Goal: Task Accomplishment & Management: Use online tool/utility

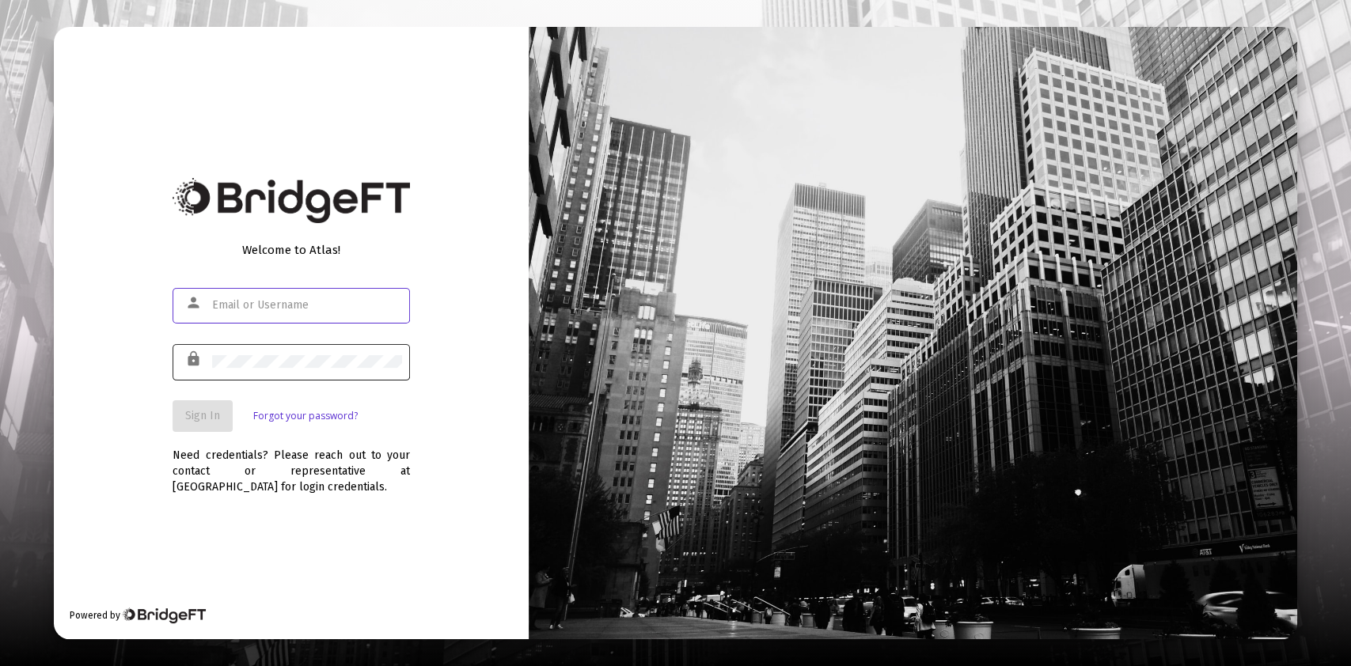
type input "[PERSON_NAME][EMAIL_ADDRESS][DOMAIN_NAME]"
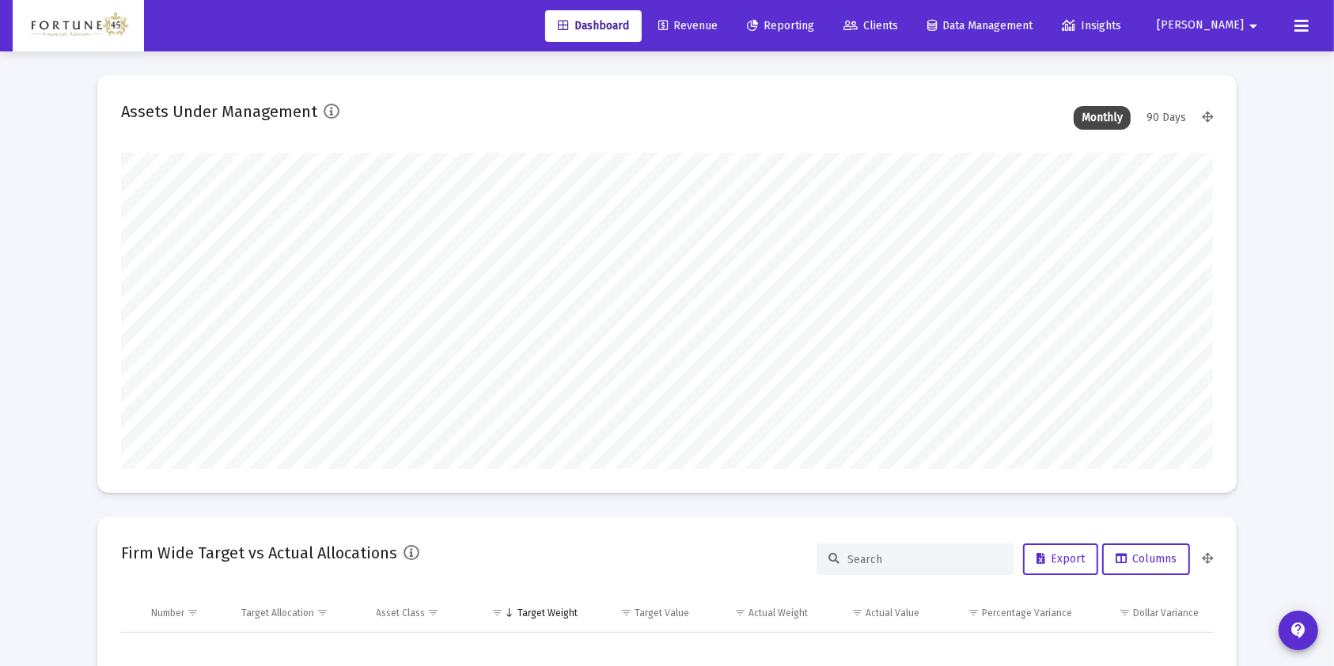
scroll to position [317, 588]
type input "[DATE]"
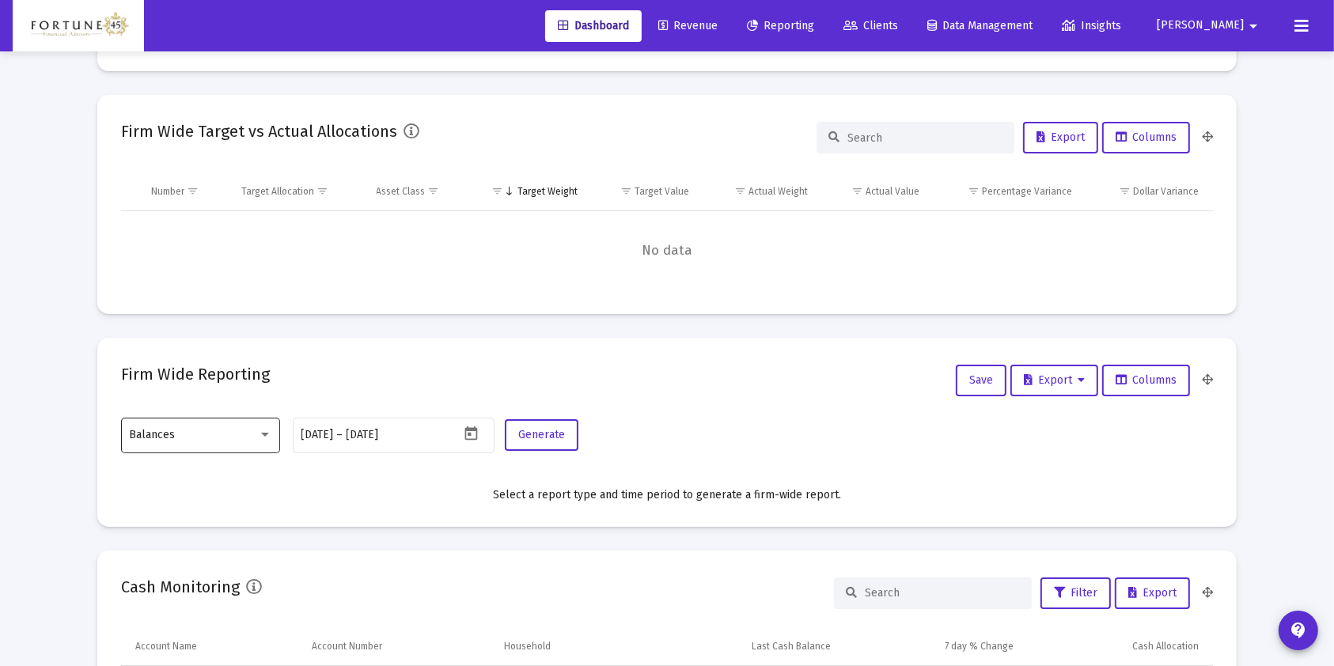
scroll to position [317, 510]
click at [227, 443] on div "Balances" at bounding box center [201, 435] width 142 height 39
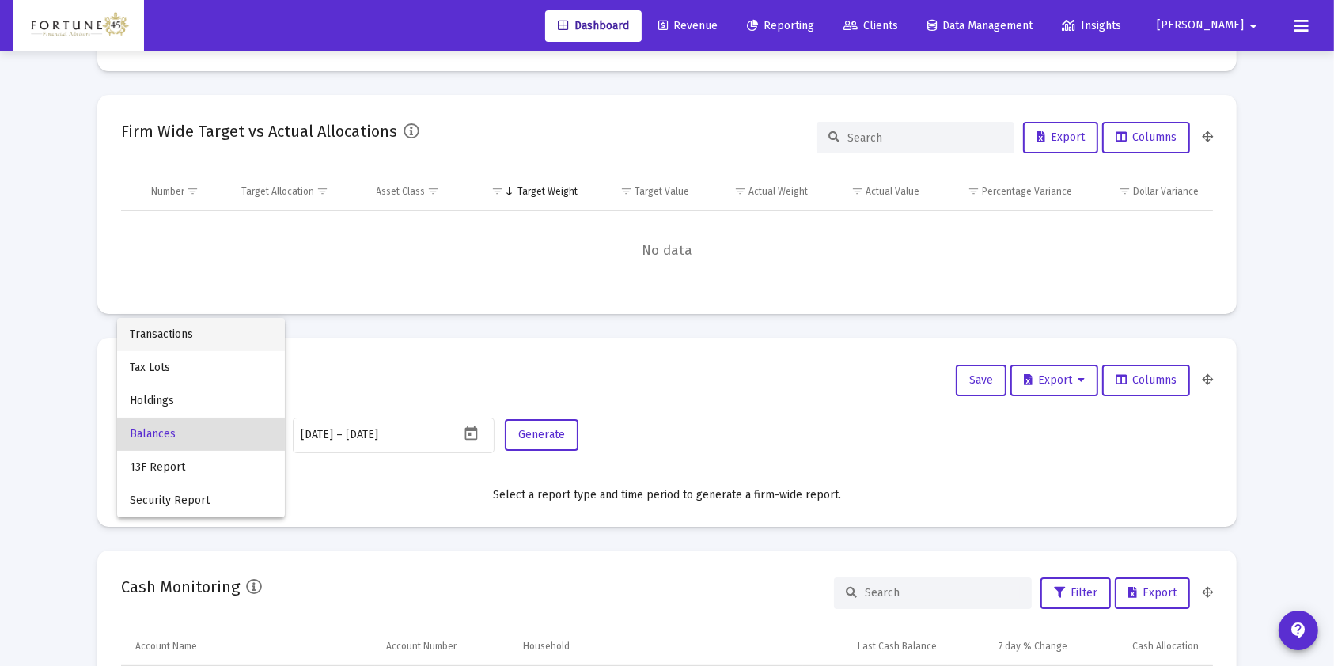
click at [230, 325] on span "Transactions" at bounding box center [201, 334] width 142 height 33
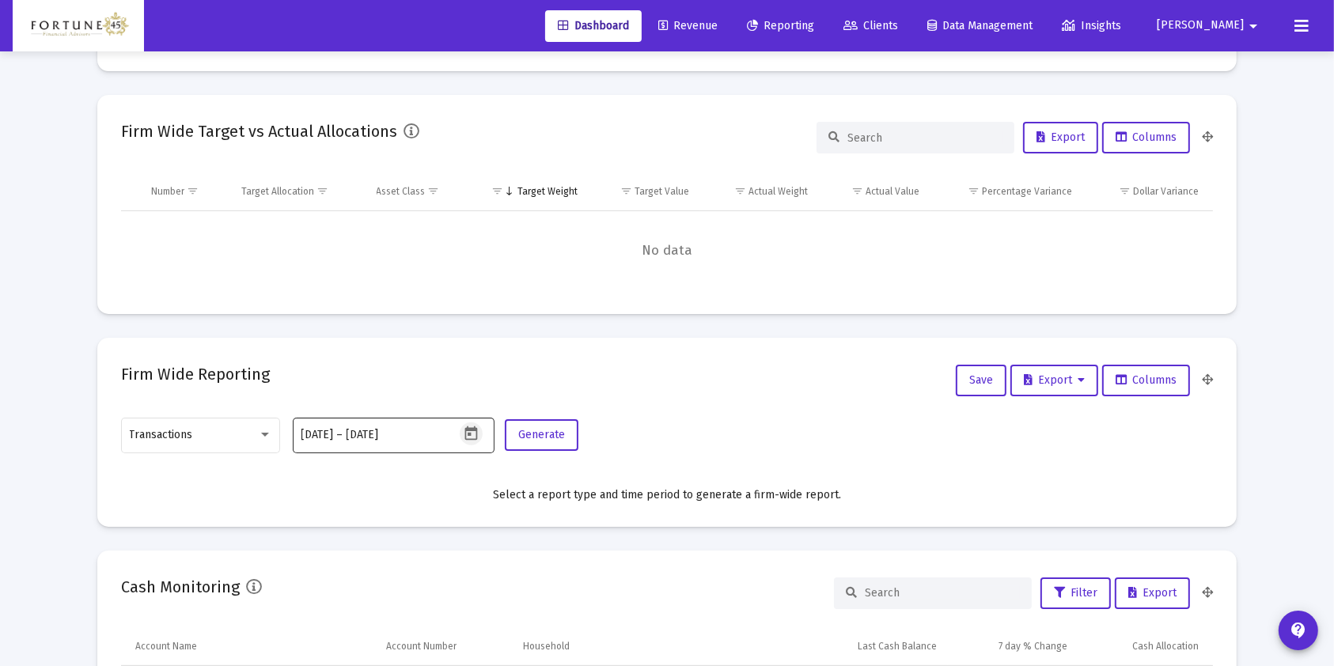
click at [468, 434] on icon "Open calendar" at bounding box center [471, 434] width 13 height 14
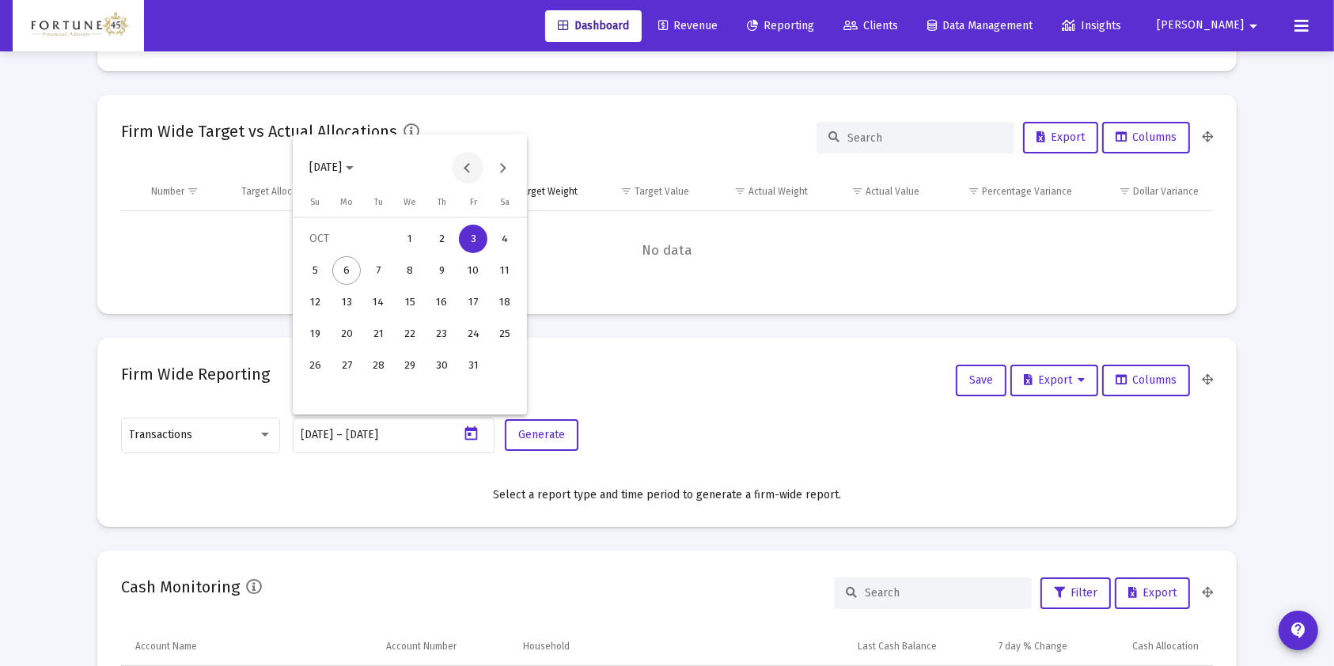
click at [458, 156] on button "Previous month" at bounding box center [468, 168] width 32 height 32
click at [317, 403] on div "28" at bounding box center [315, 397] width 28 height 28
type input "[DATE]"
click at [507, 161] on button "Next month" at bounding box center [504, 168] width 32 height 32
click at [336, 276] on div "6" at bounding box center [346, 270] width 28 height 28
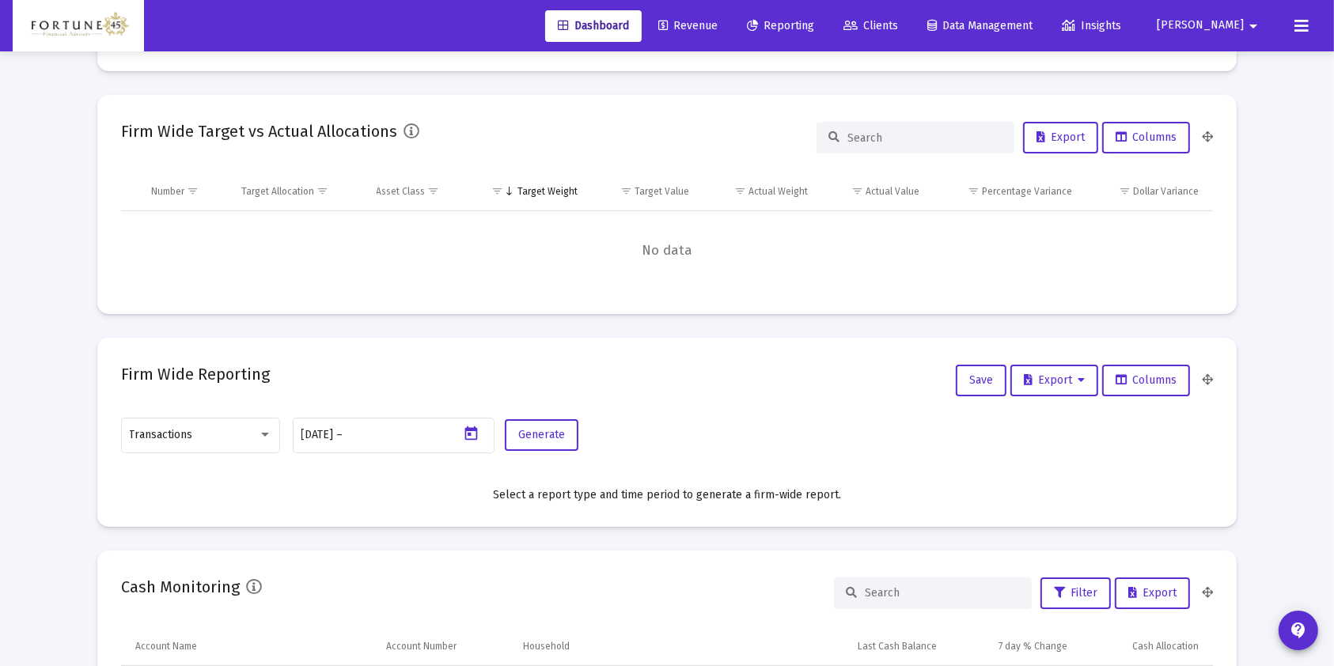
type input "[DATE]"
click at [560, 433] on span "Generate" at bounding box center [541, 434] width 47 height 13
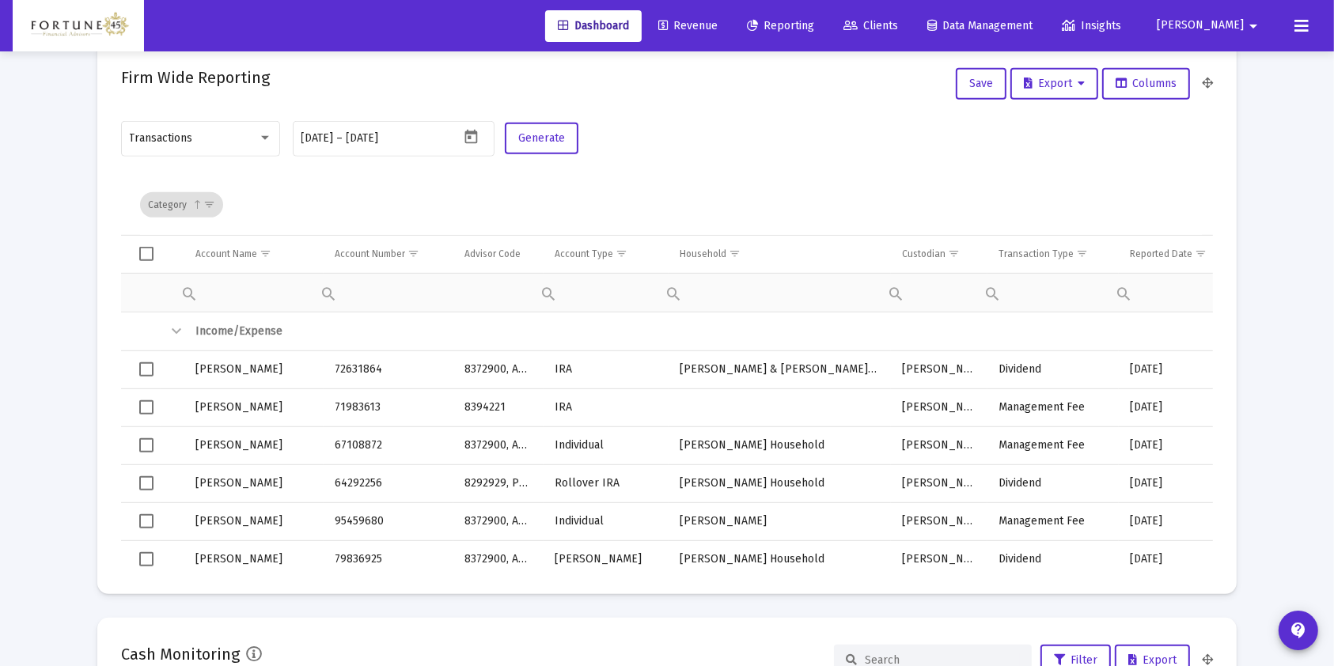
scroll to position [633, 0]
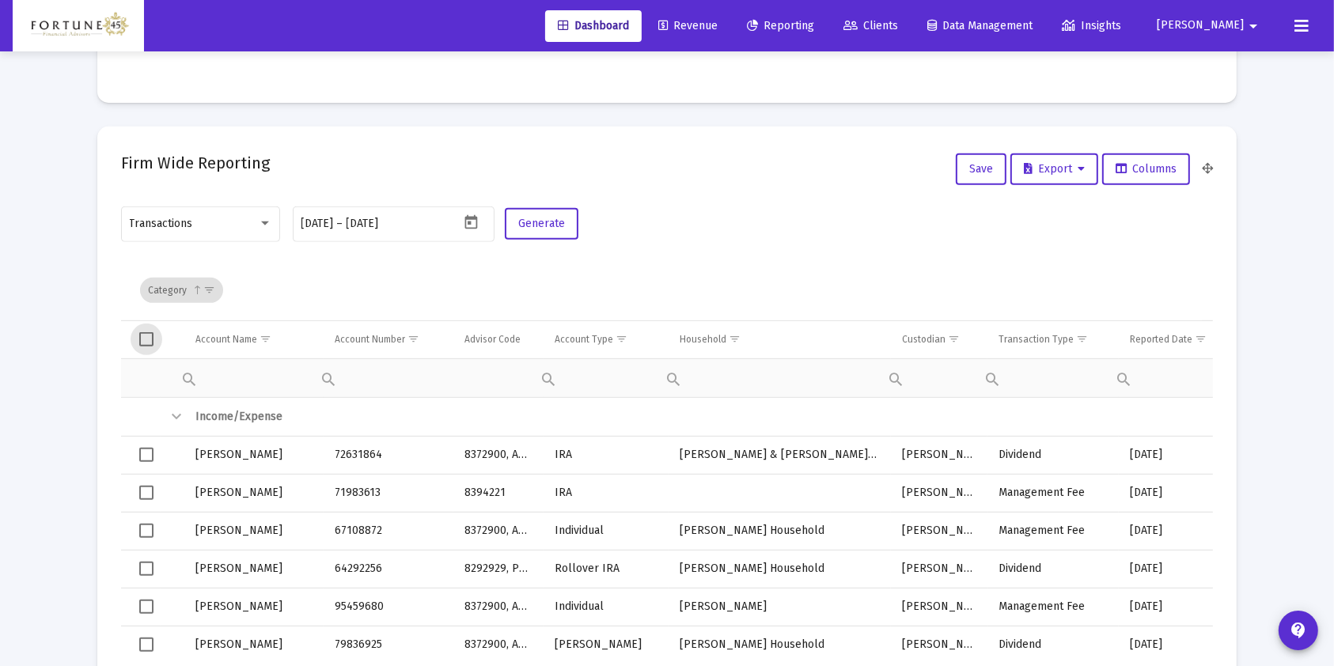
click at [140, 338] on span "Select all" at bounding box center [146, 339] width 14 height 14
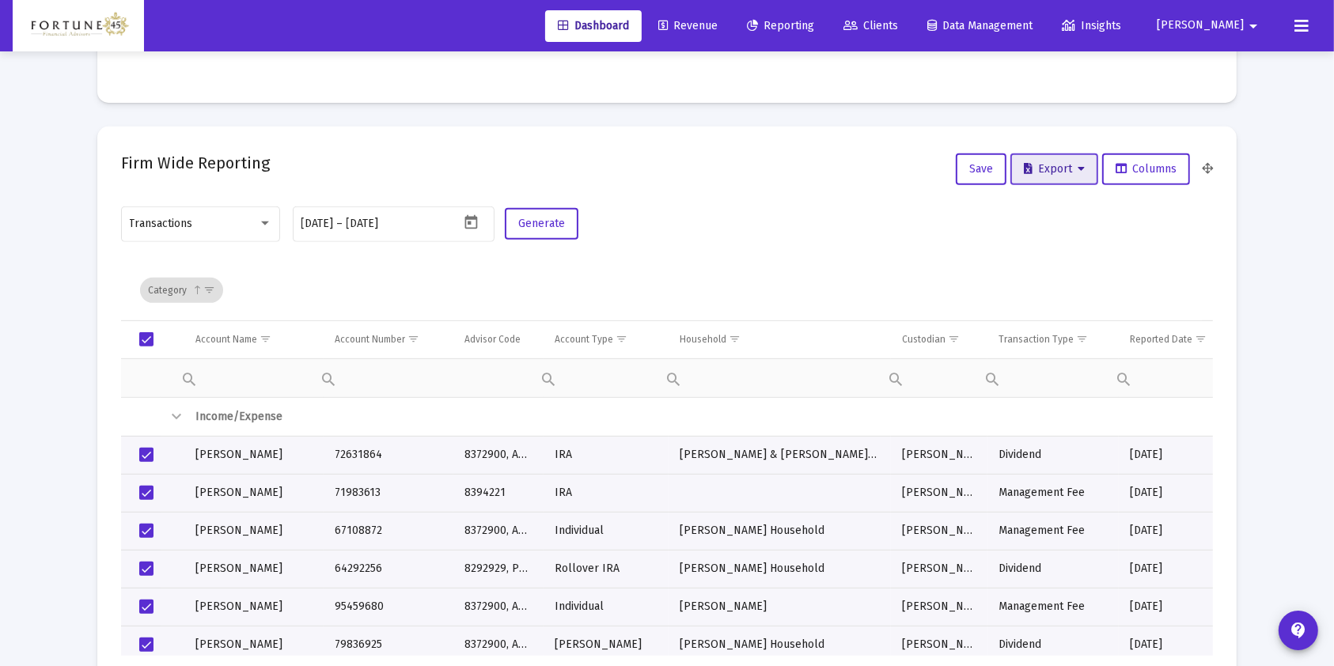
click at [1076, 161] on button "Export" at bounding box center [1055, 170] width 88 height 32
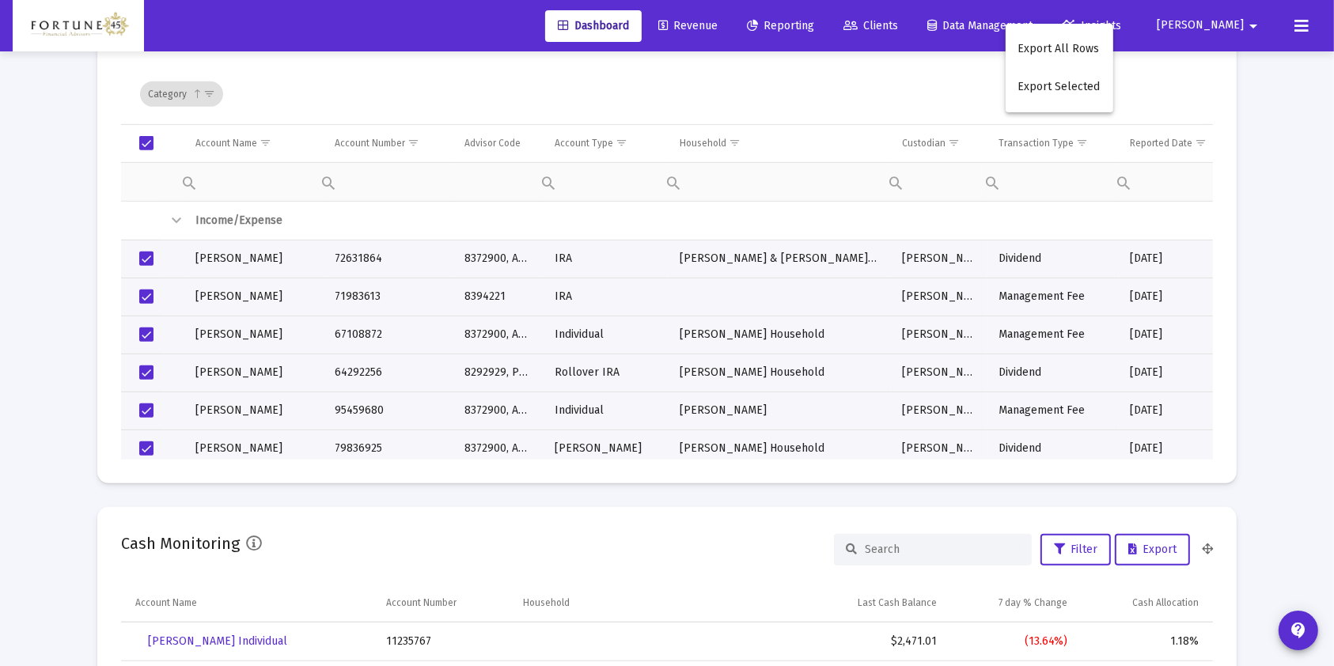
scroll to position [793, 0]
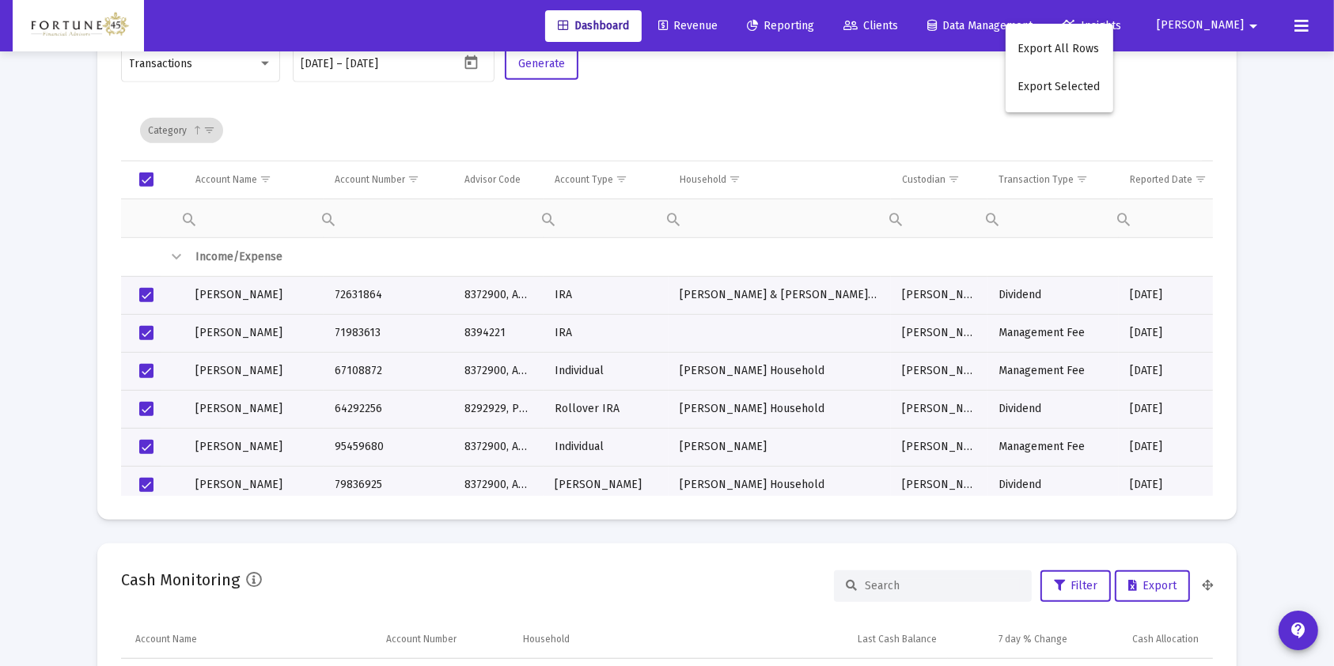
click at [1076, 176] on div at bounding box center [667, 333] width 1334 height 666
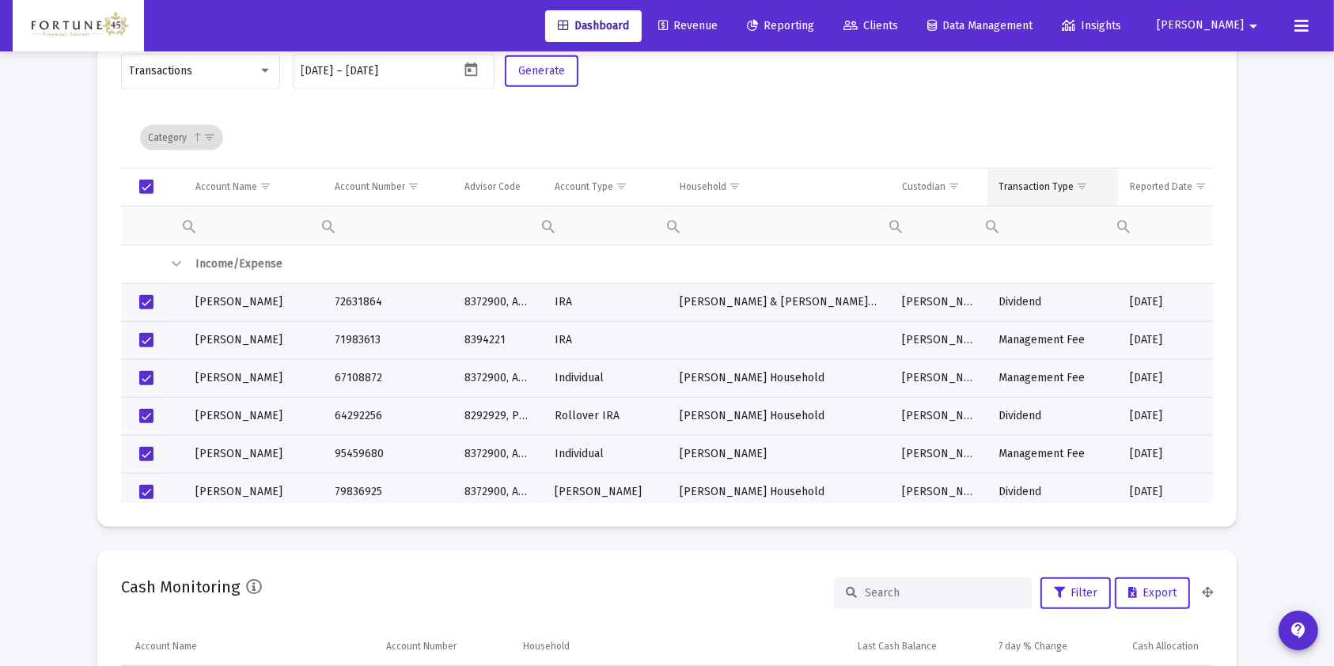
click at [1080, 186] on span "Show filter options for column 'Transaction Type'" at bounding box center [1082, 186] width 12 height 12
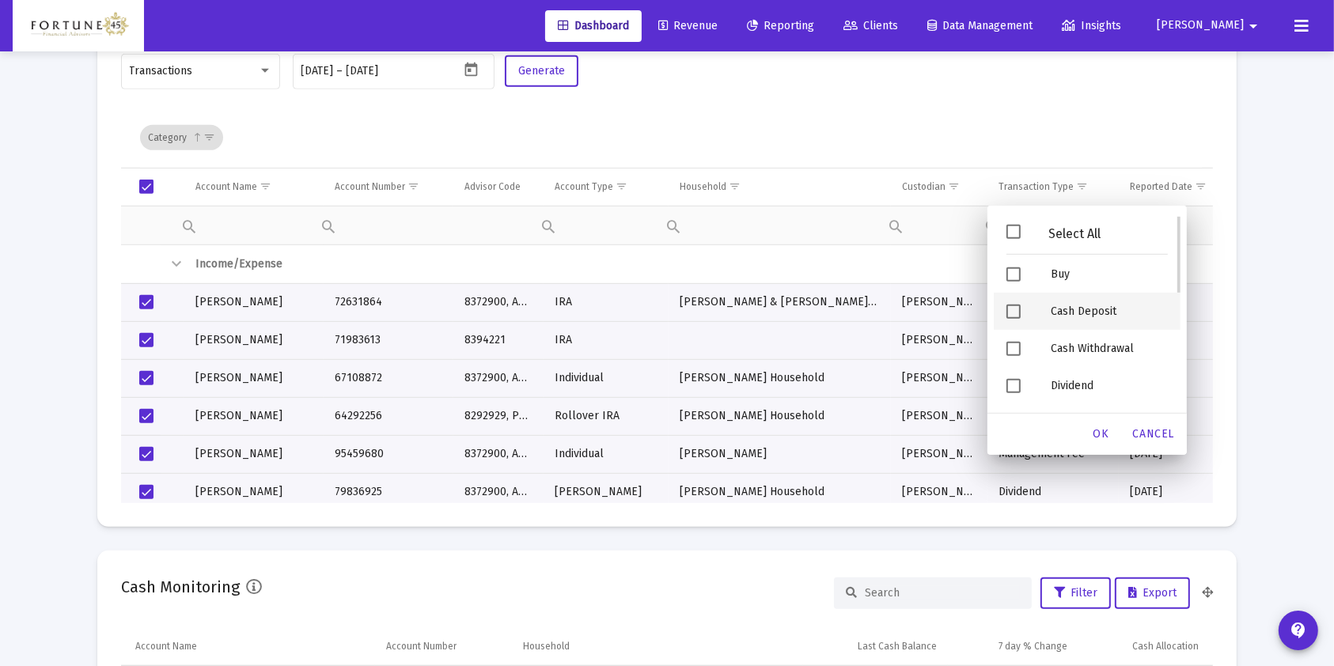
click at [1097, 303] on div "Cash Deposit" at bounding box center [1109, 311] width 142 height 37
click at [1104, 423] on div "OK" at bounding box center [1101, 434] width 51 height 28
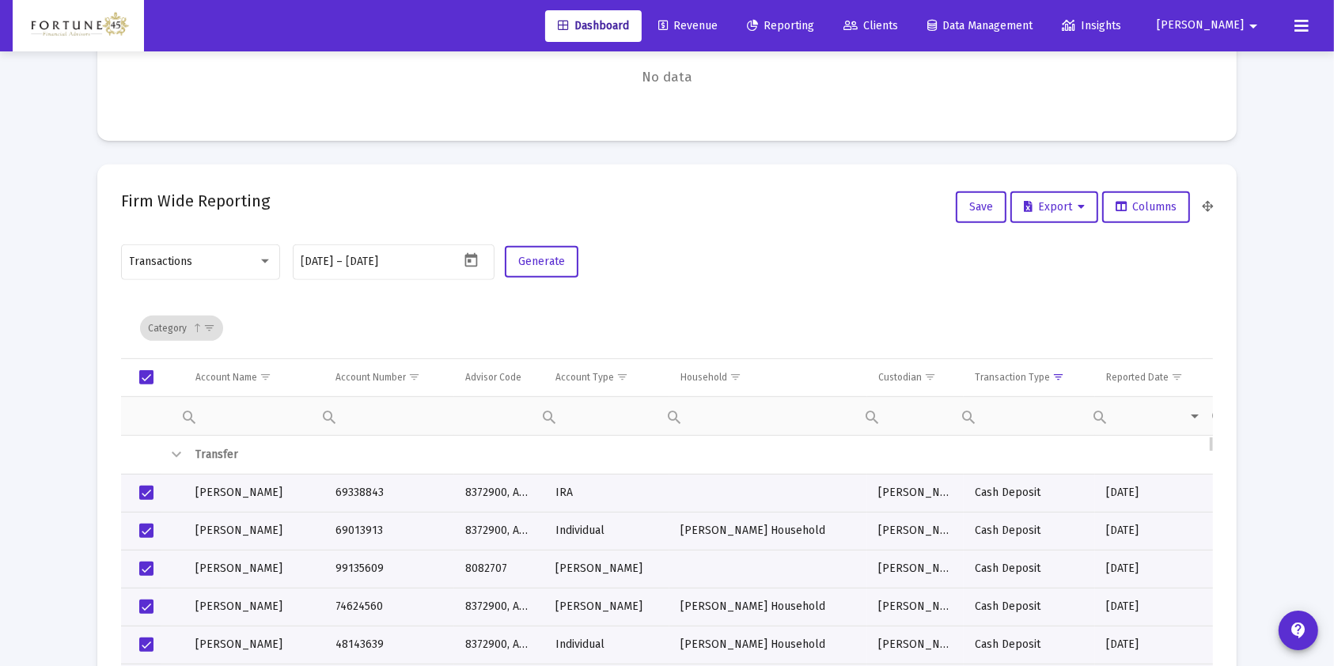
scroll to position [575, 0]
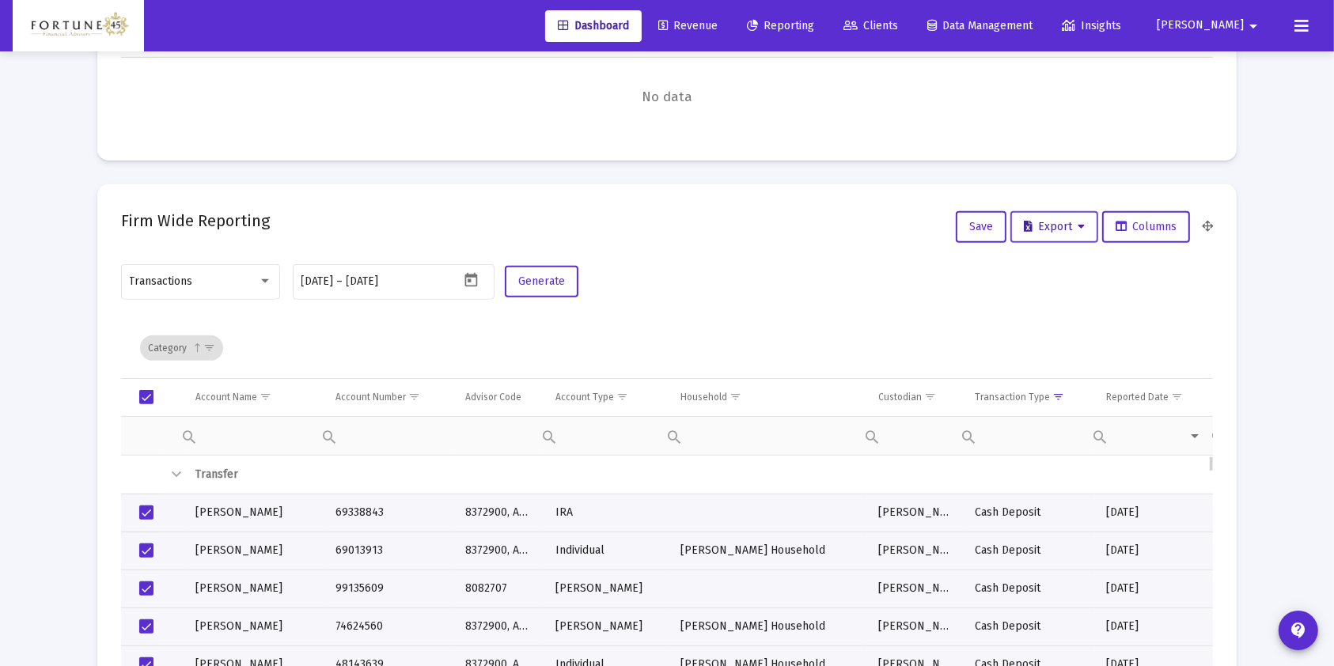
click at [1049, 228] on span "Export" at bounding box center [1054, 226] width 61 height 13
click at [1057, 259] on button "Export All Rows" at bounding box center [1060, 268] width 108 height 38
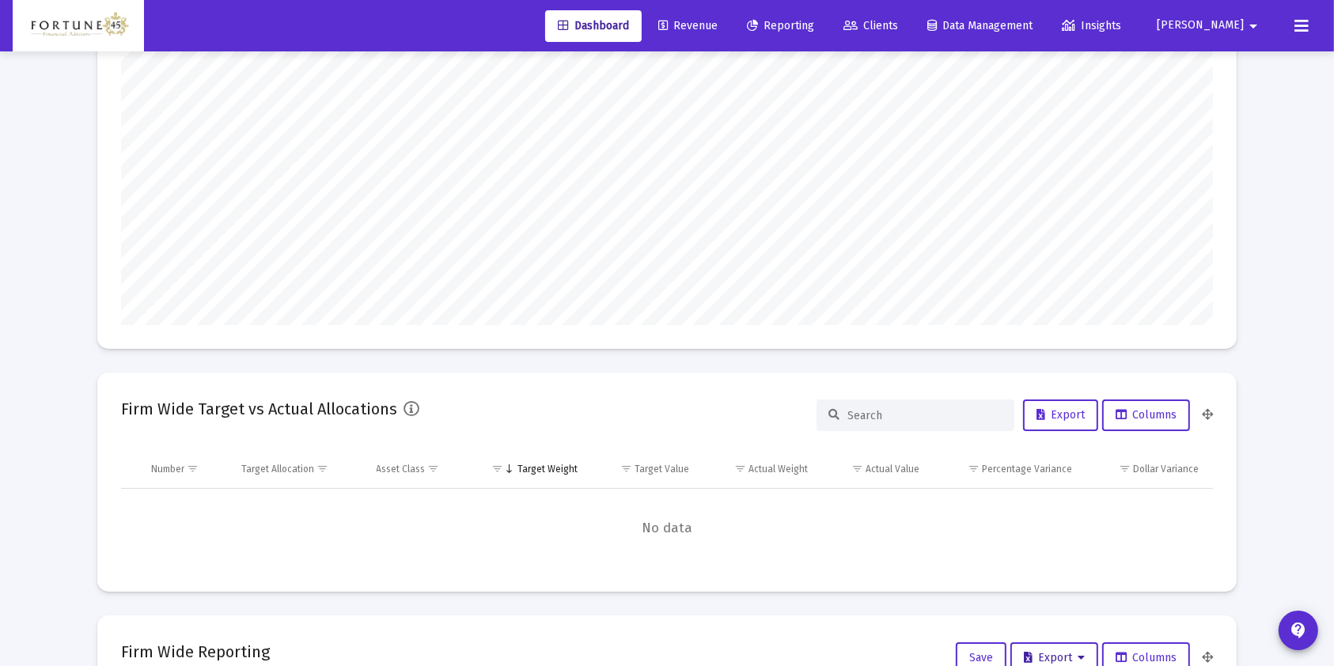
scroll to position [0, 0]
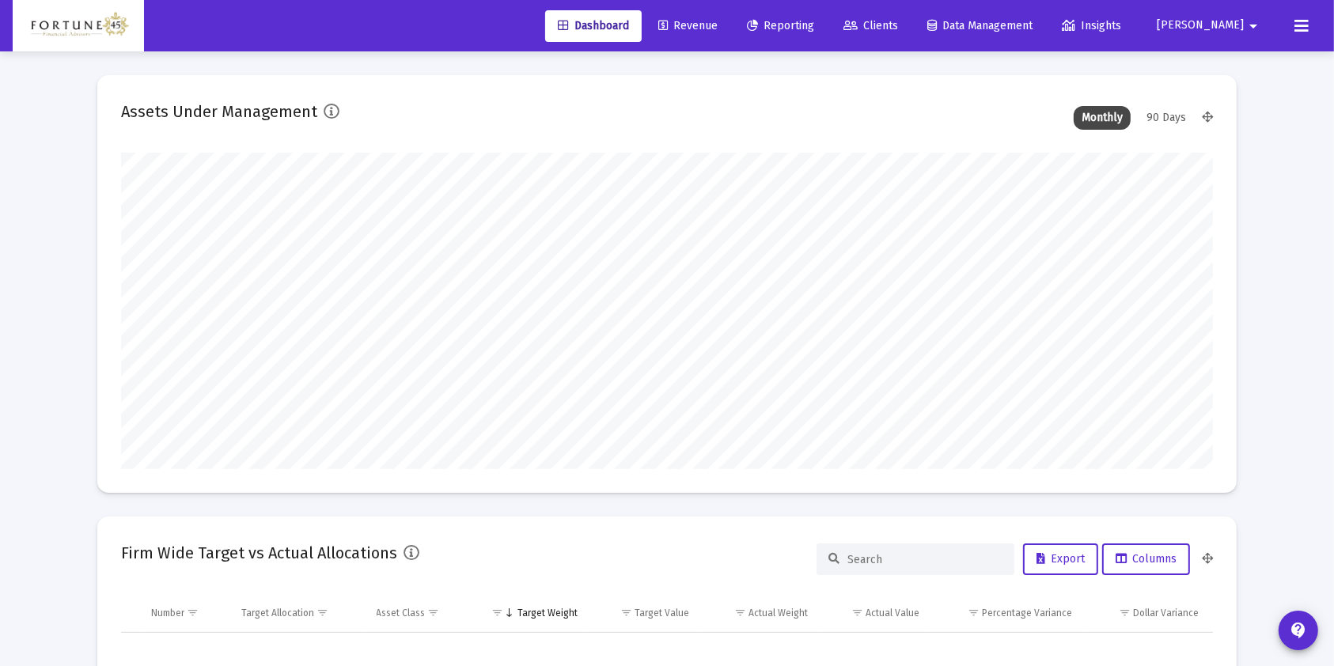
click at [814, 19] on span "Reporting" at bounding box center [780, 25] width 67 height 13
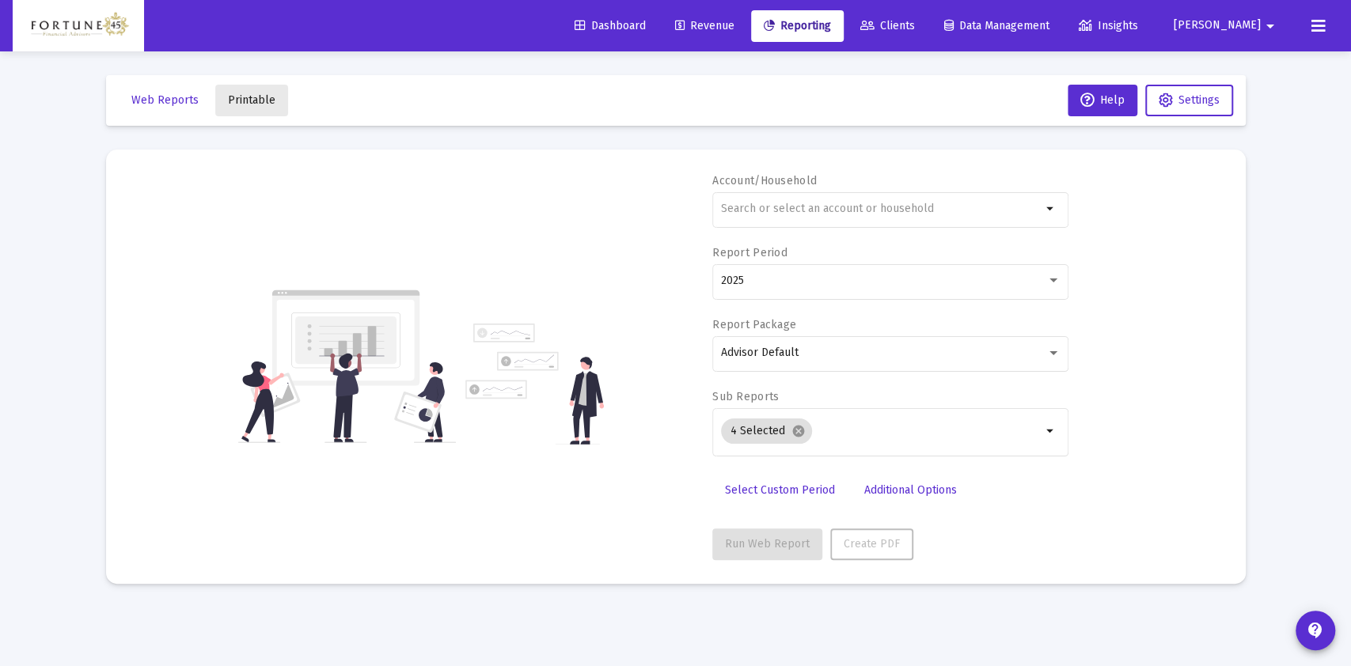
click at [251, 110] on button "Printable" at bounding box center [251, 101] width 73 height 32
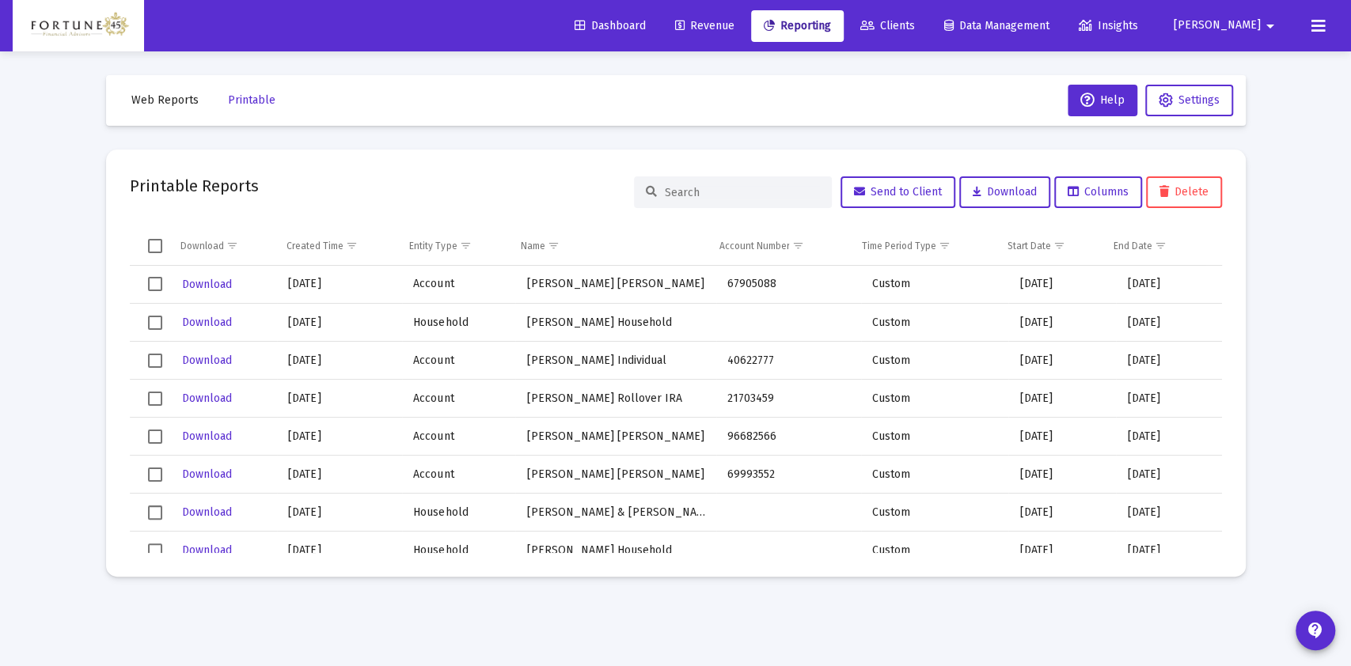
click at [1298, 188] on div "Loading... Web Reports Printable Help Settings Printable Reports Send to Client…" at bounding box center [675, 333] width 1351 height 666
click at [646, 22] on span "Dashboard" at bounding box center [610, 25] width 71 height 13
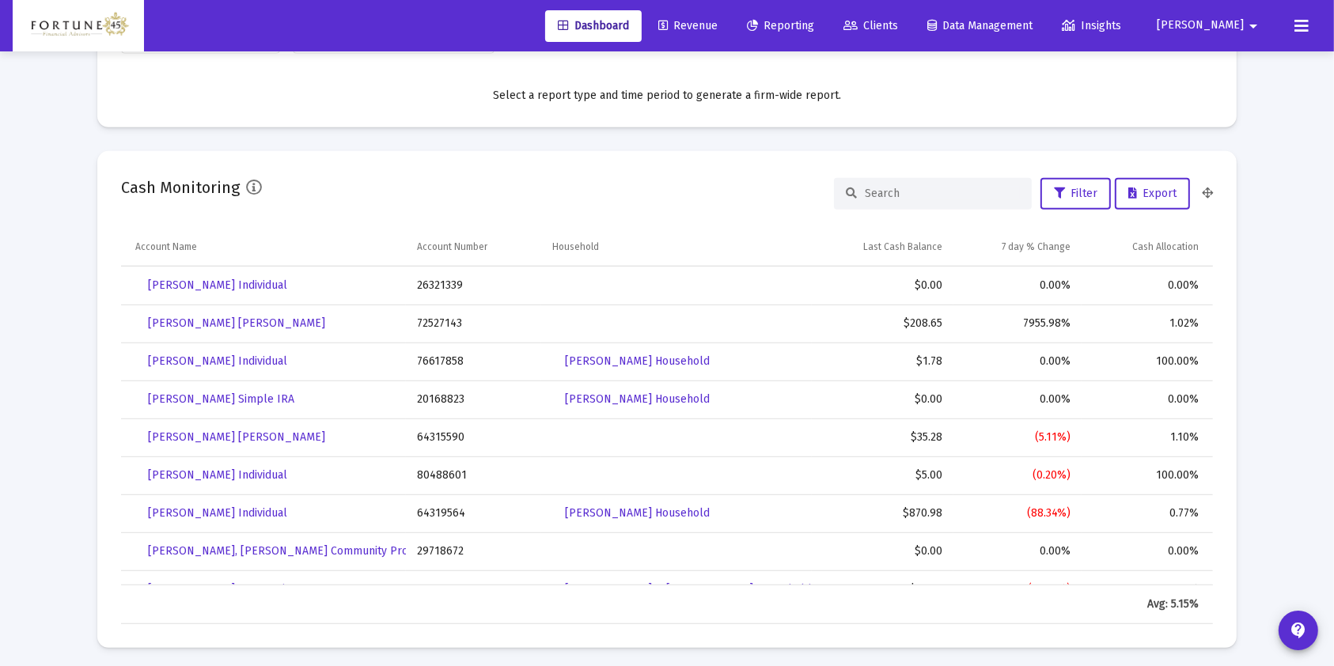
scroll to position [844, 0]
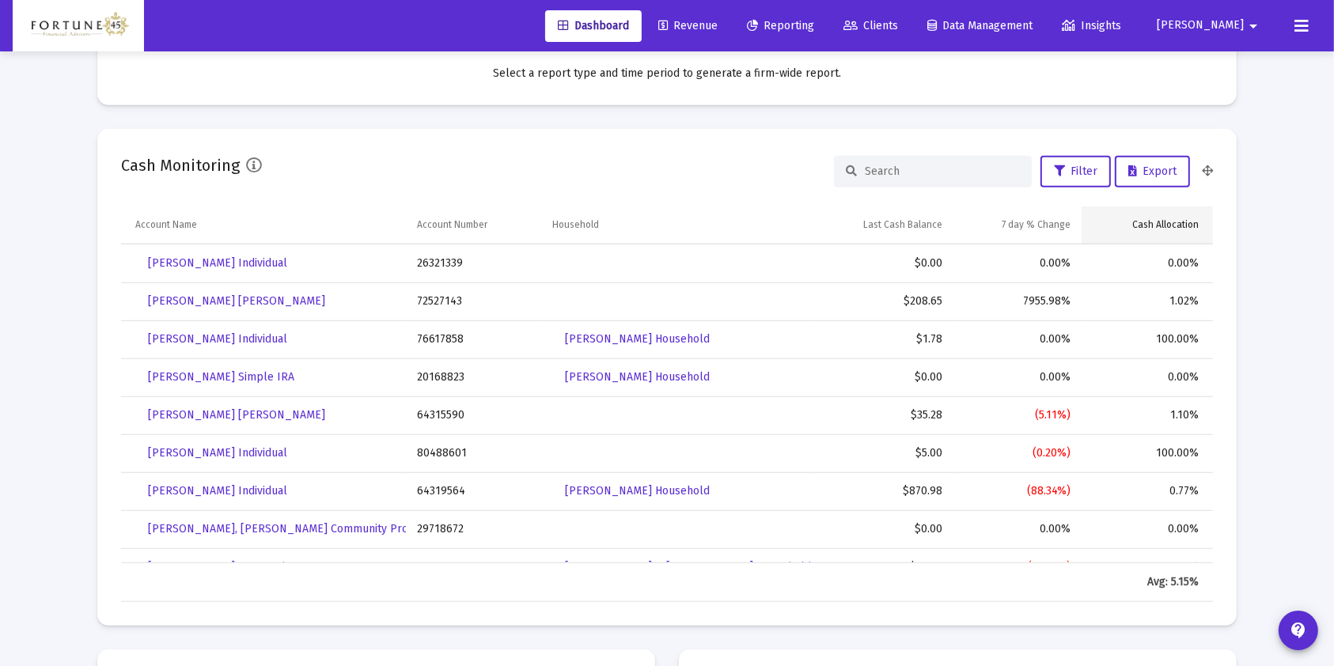
click at [1162, 231] on td "Cash Allocation" at bounding box center [1147, 226] width 131 height 38
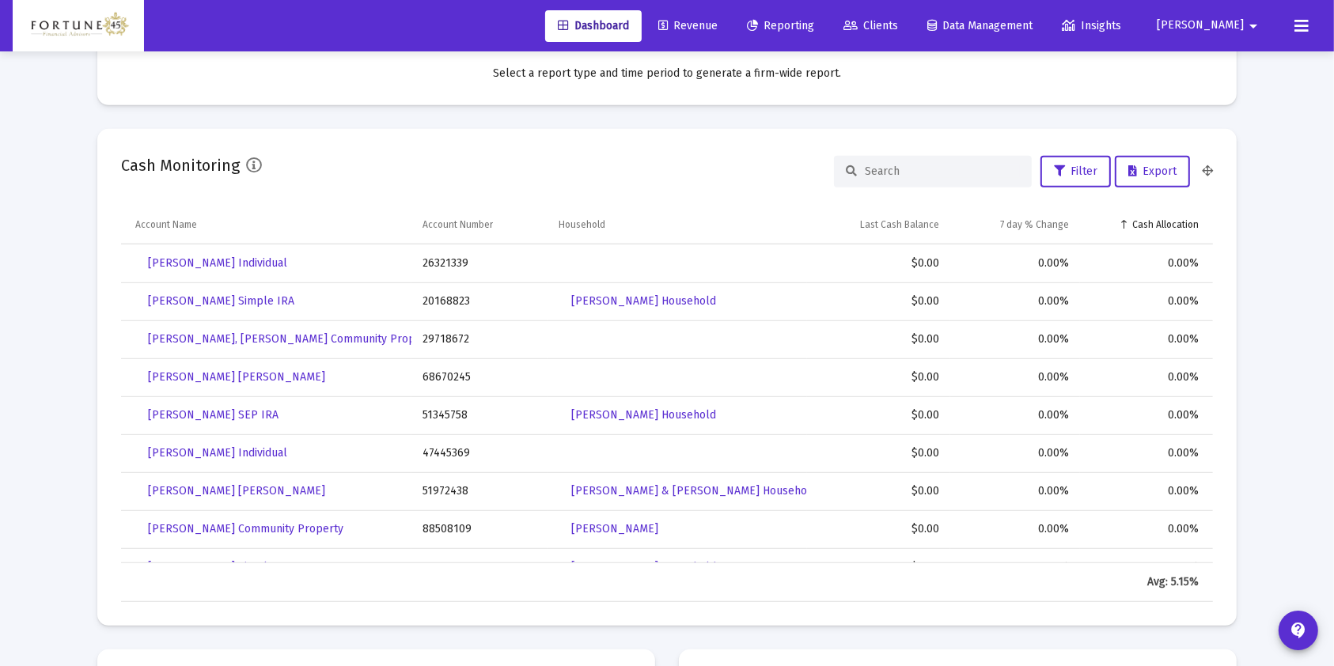
click at [1162, 231] on td "Cash Allocation" at bounding box center [1146, 226] width 133 height 38
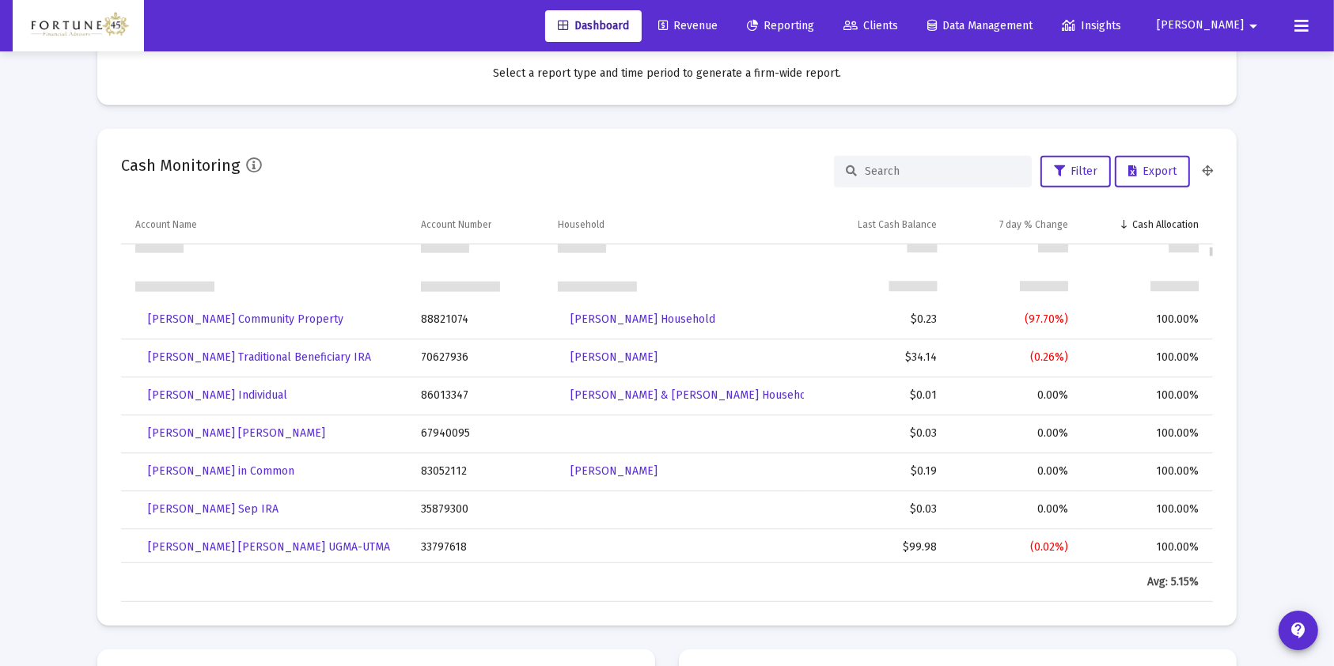
scroll to position [188, 0]
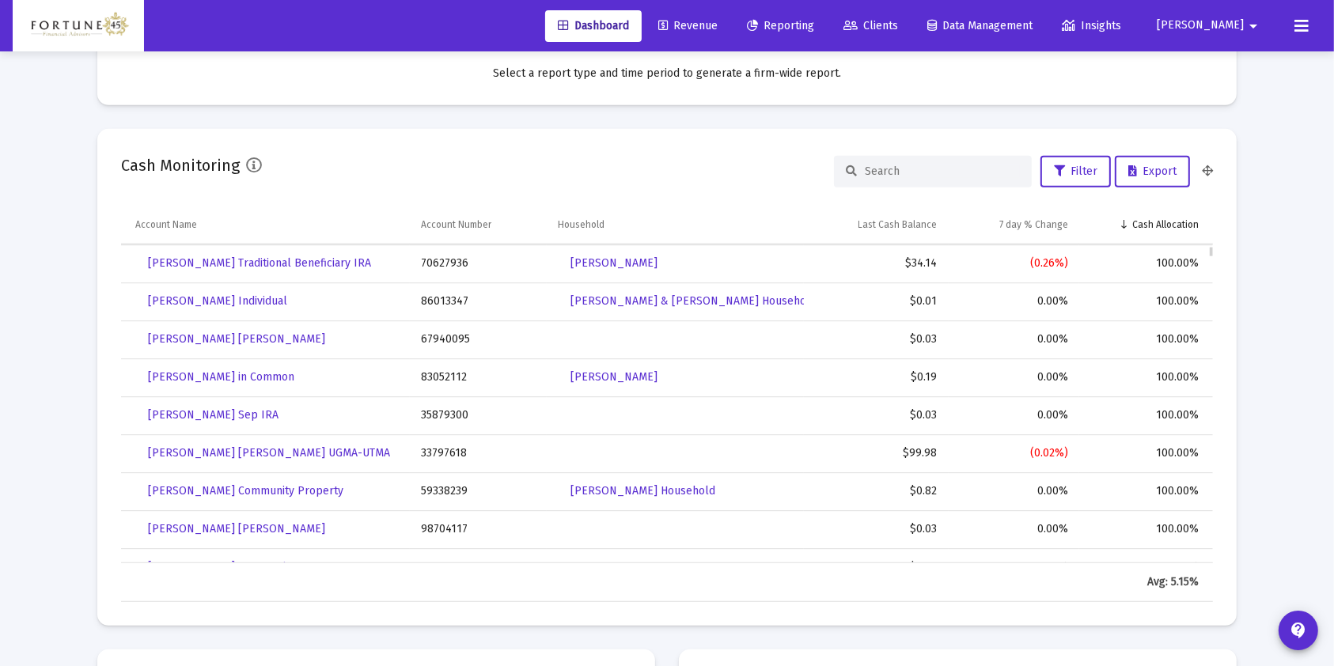
click at [444, 453] on td "33797618" at bounding box center [478, 454] width 137 height 38
click at [444, 453] on td "33797618" at bounding box center [478, 452] width 137 height 38
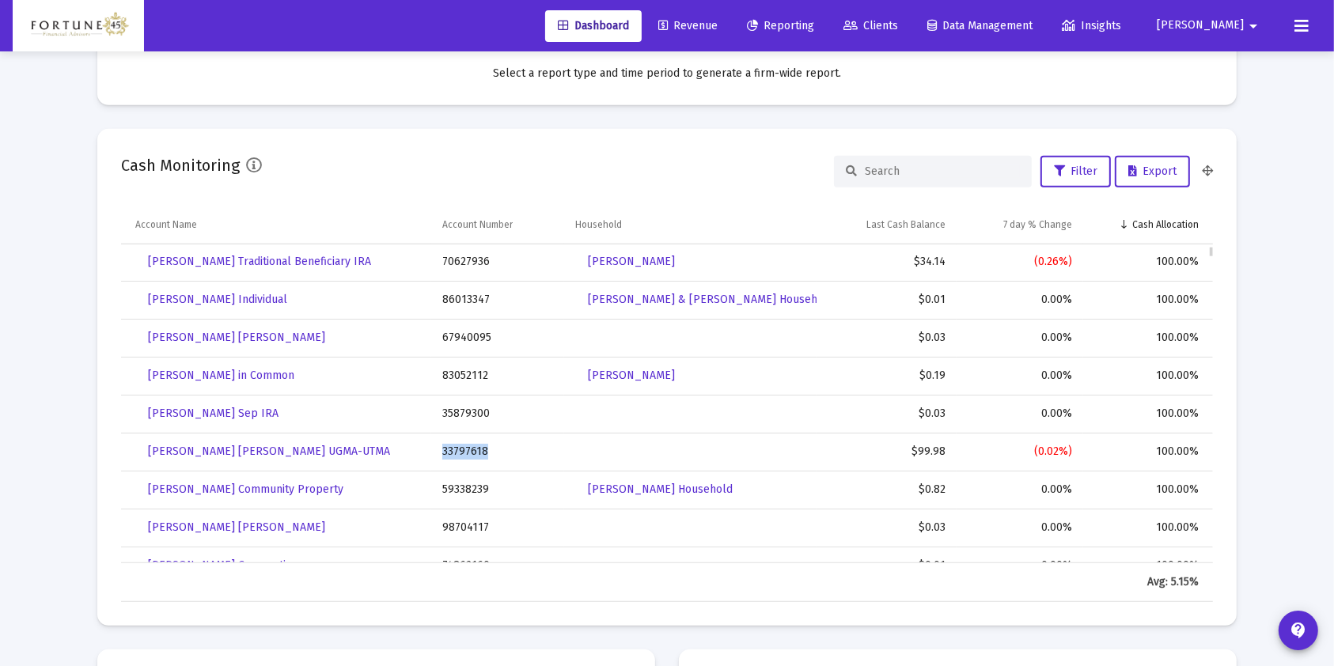
scroll to position [191, 0]
copy td "33797618"
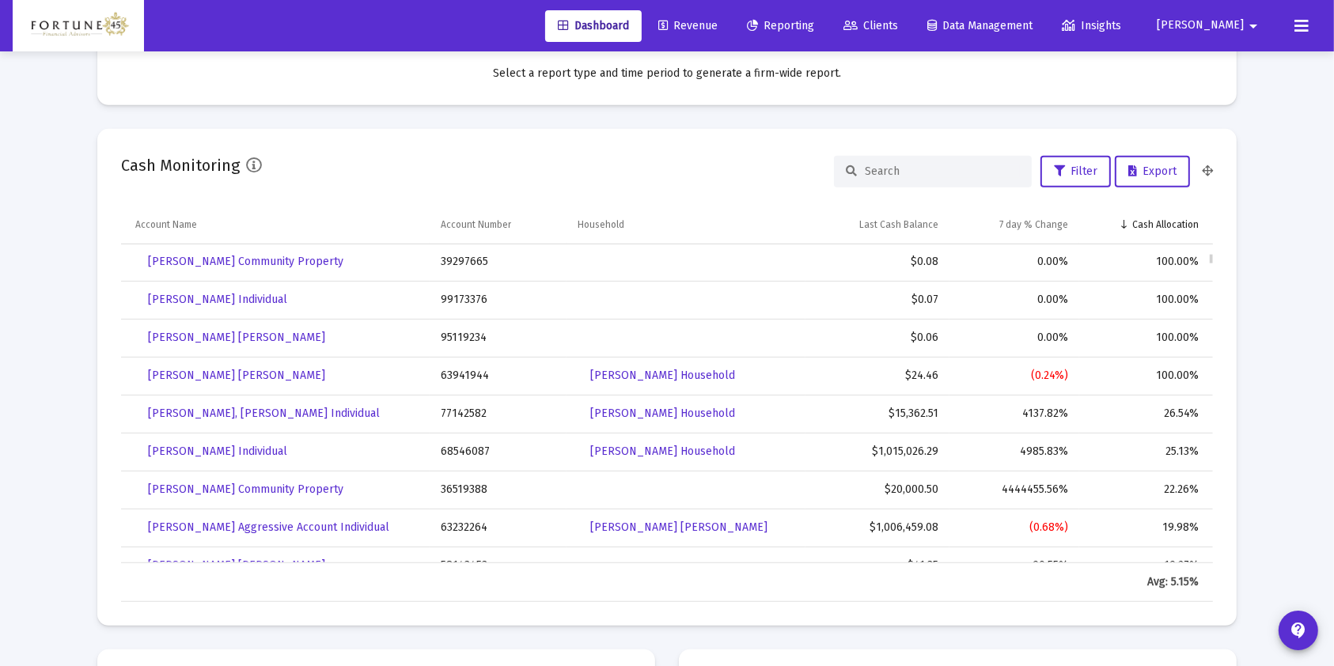
scroll to position [1141, 0]
click at [475, 414] on td "77142582" at bounding box center [498, 413] width 137 height 38
click at [918, 449] on td "$1,015,026.29" at bounding box center [878, 451] width 144 height 38
click at [918, 449] on td "$1,015,026.29" at bounding box center [878, 450] width 144 height 38
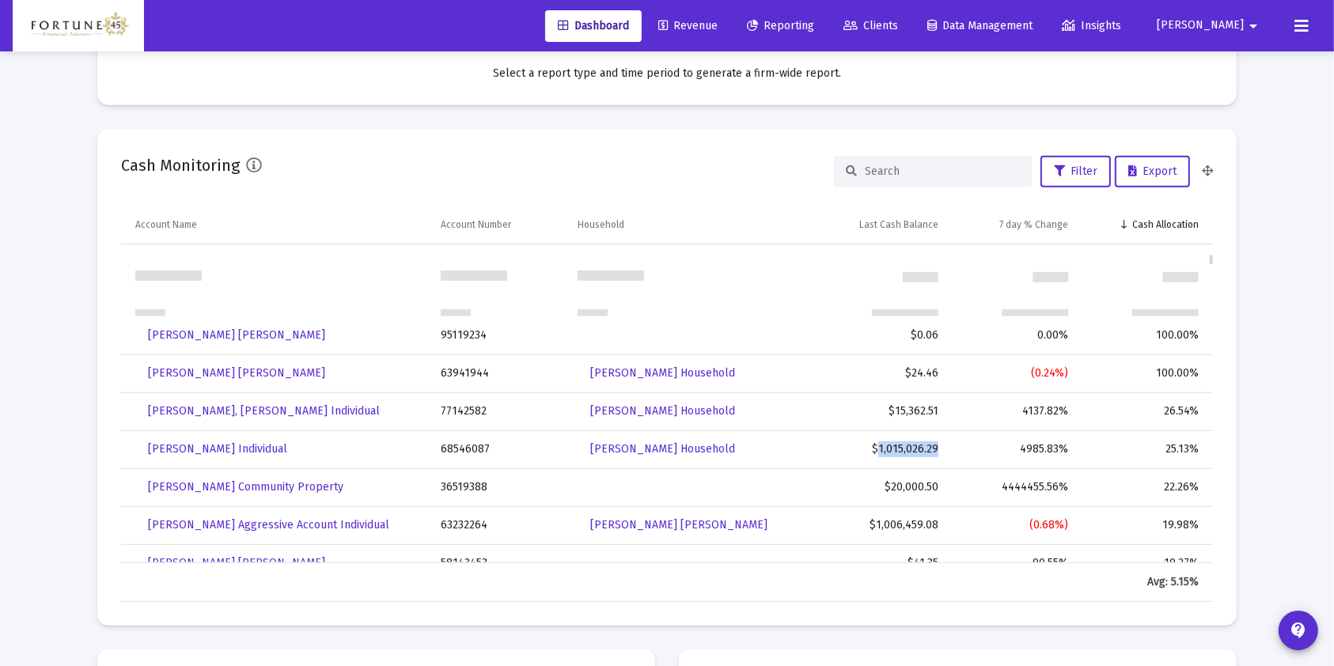
scroll to position [1236, 0]
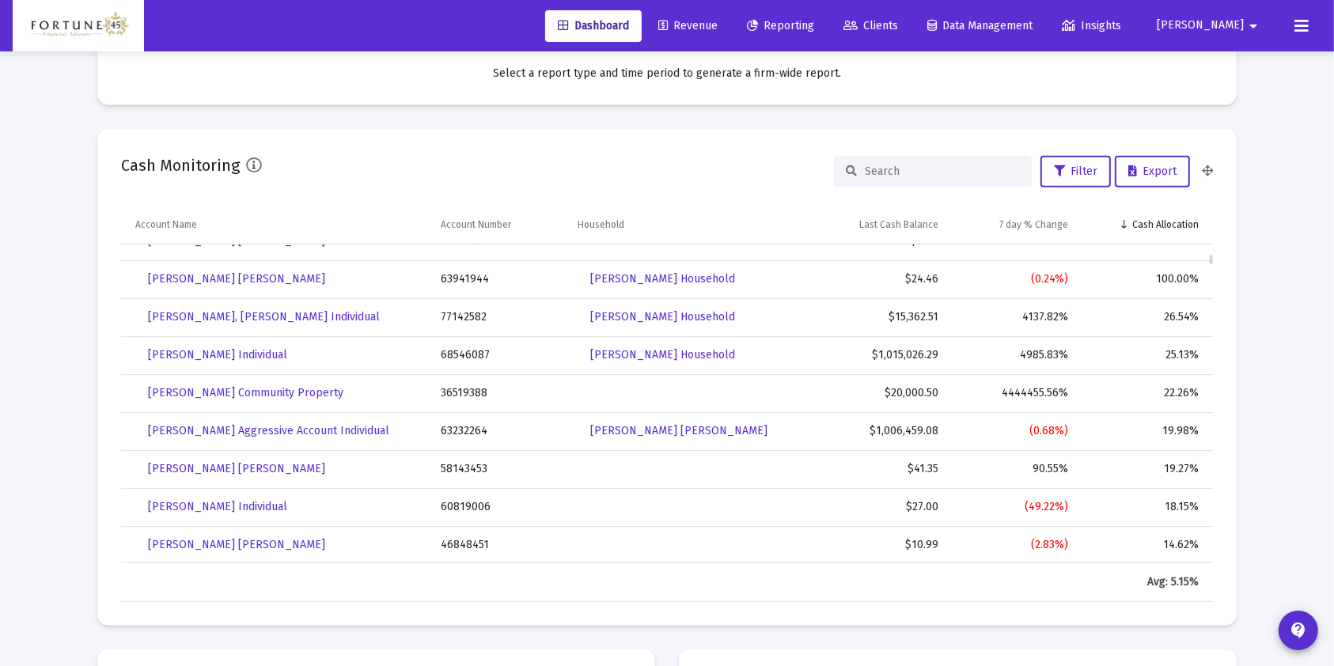
click at [927, 469] on td "$41.35" at bounding box center [878, 469] width 144 height 38
click at [924, 465] on td "$41.35" at bounding box center [878, 469] width 144 height 38
click at [924, 465] on td "$41.35" at bounding box center [878, 468] width 144 height 38
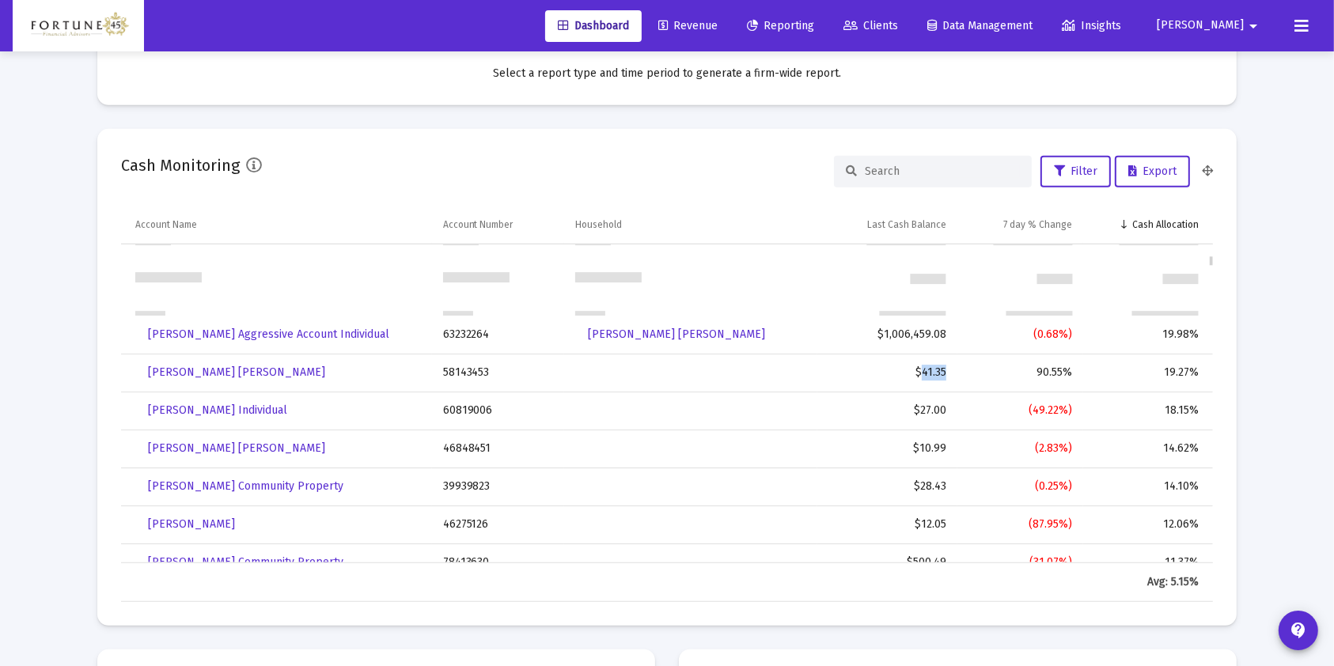
scroll to position [1427, 0]
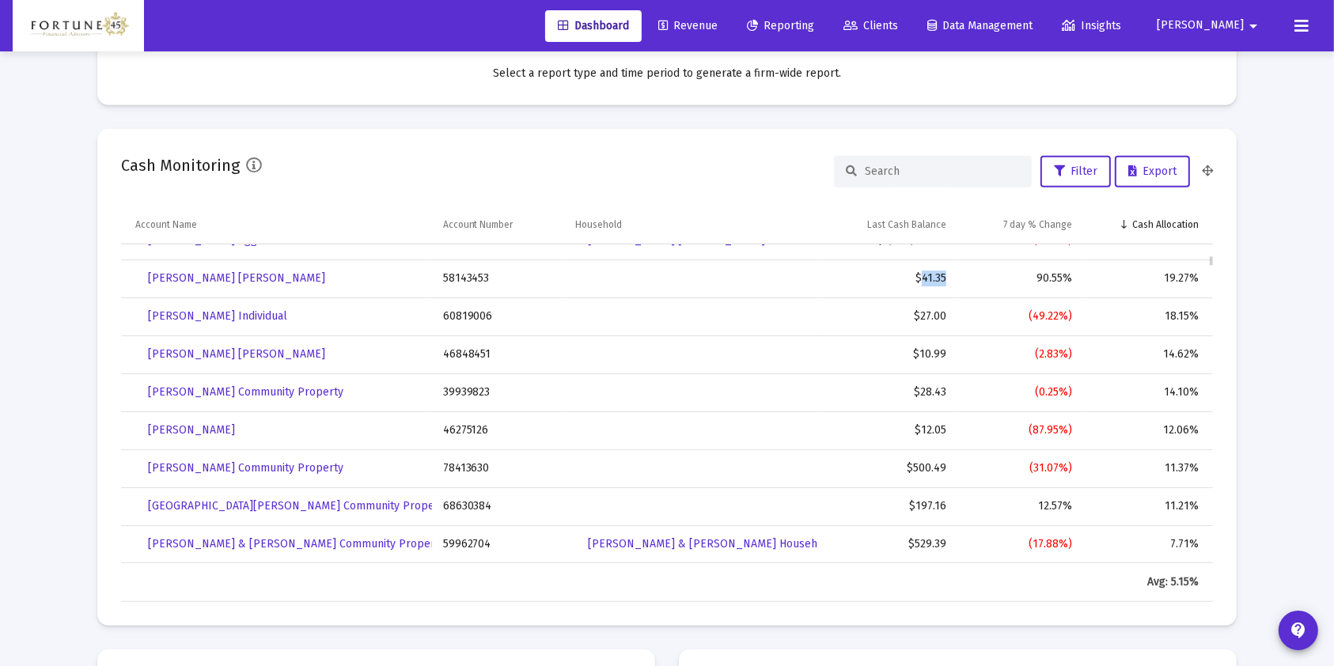
click at [470, 464] on td "78413630" at bounding box center [498, 469] width 133 height 38
click at [470, 464] on td "78413630" at bounding box center [498, 468] width 133 height 38
click at [470, 464] on td "78413630" at bounding box center [498, 469] width 133 height 38
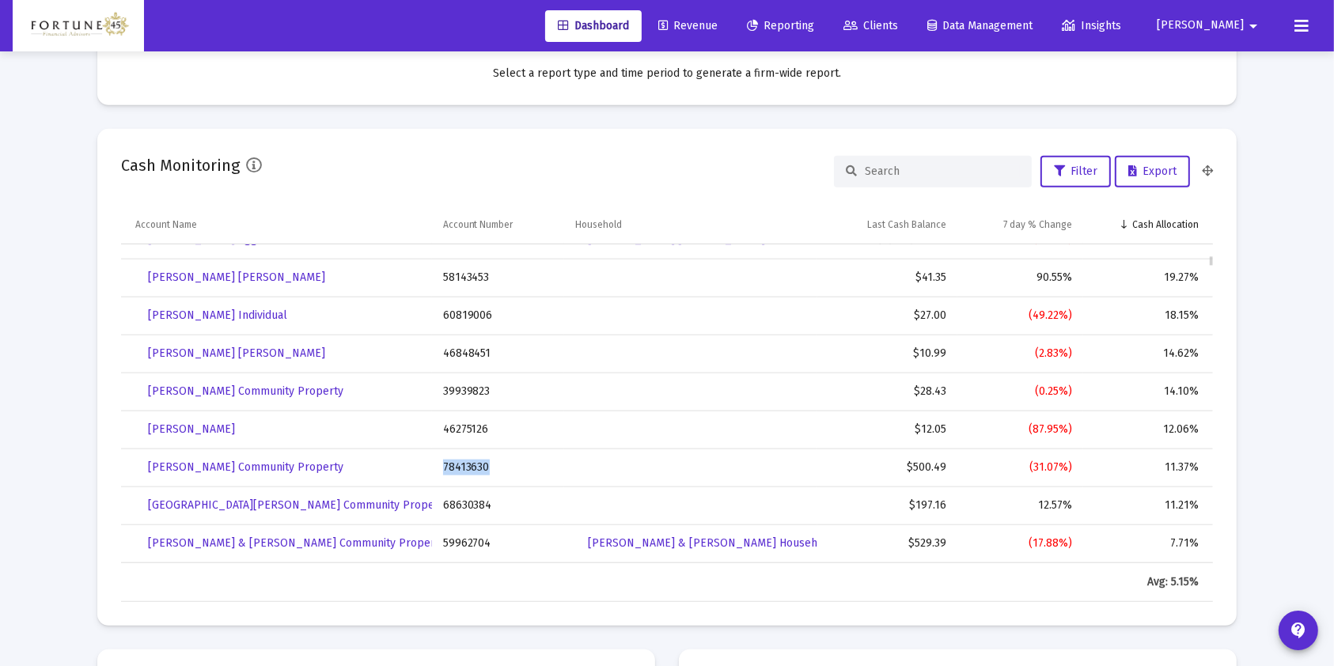
click at [470, 464] on td "78413630" at bounding box center [498, 468] width 133 height 38
copy td "78413630"
click at [464, 501] on td "68630384" at bounding box center [498, 506] width 133 height 38
click at [464, 501] on td "68630384" at bounding box center [498, 505] width 133 height 38
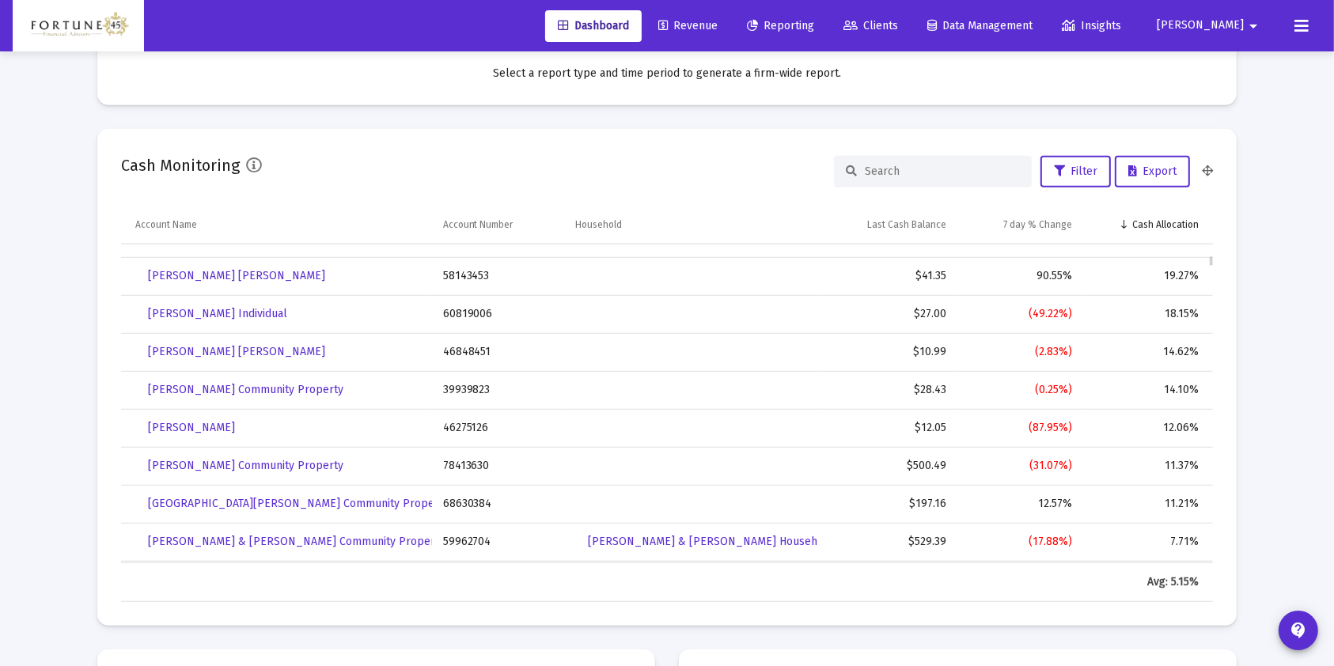
click at [464, 501] on td "68630384" at bounding box center [498, 504] width 133 height 38
copy td "68630384"
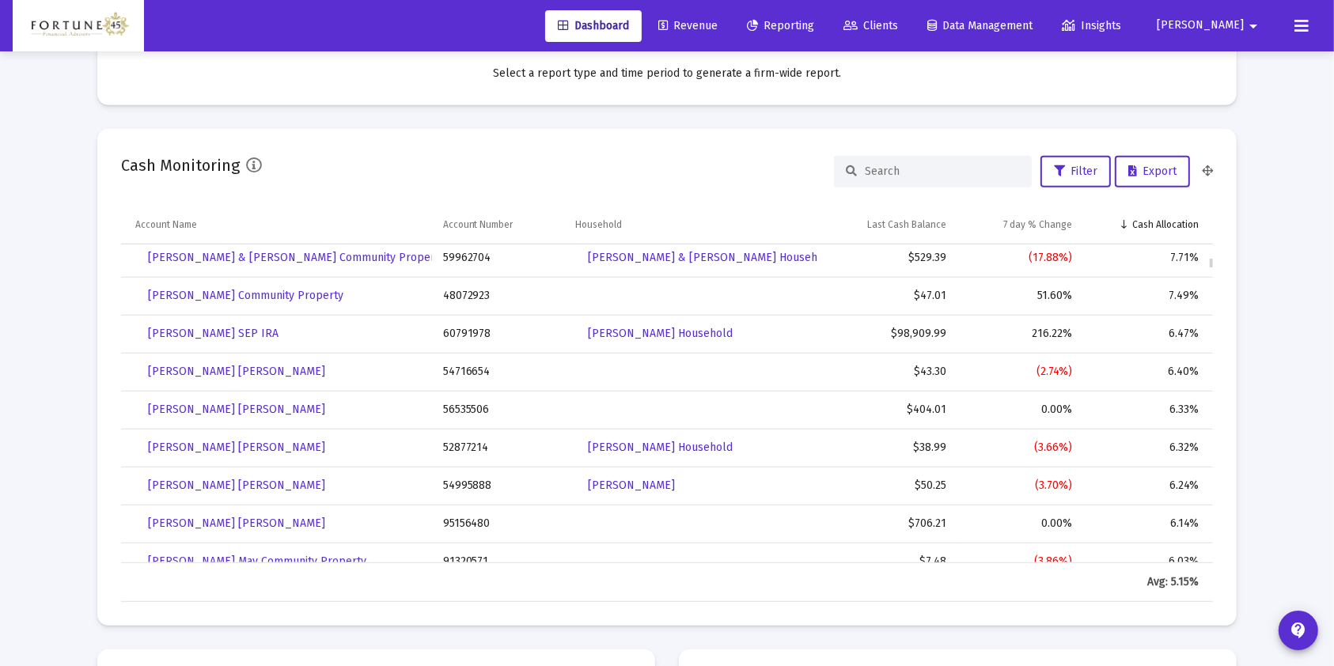
scroll to position [1809, 0]
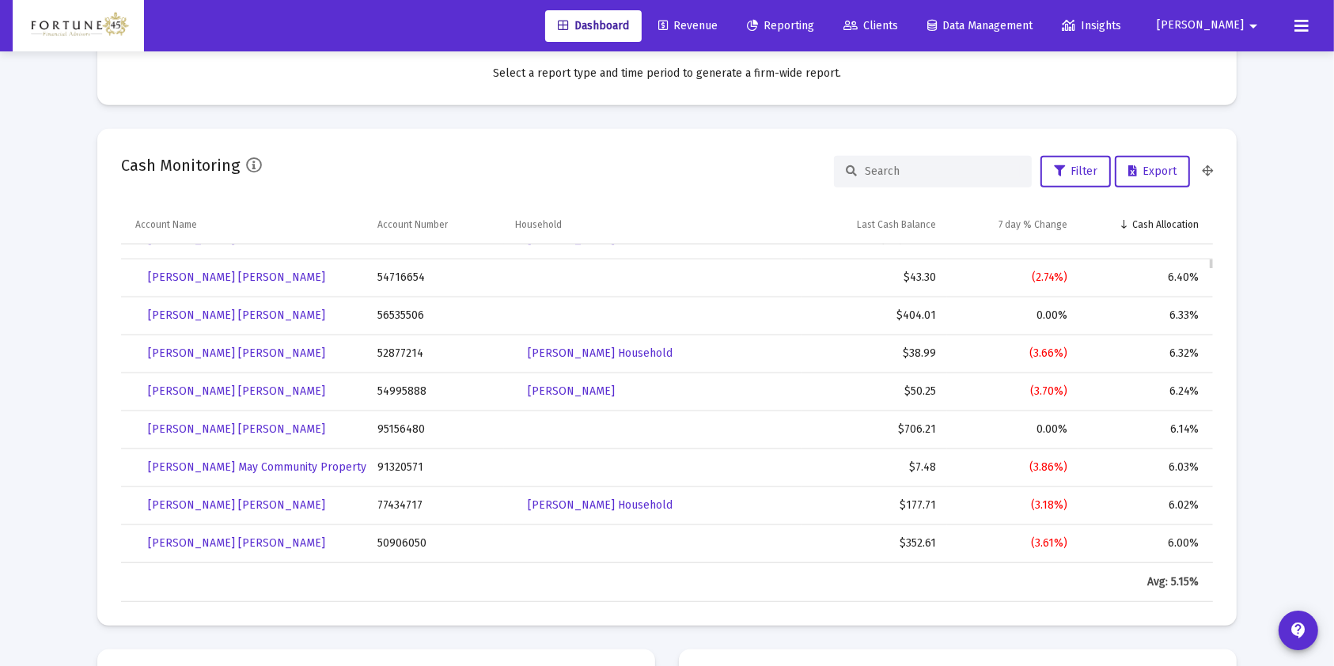
click at [383, 431] on td "95156480" at bounding box center [435, 430] width 138 height 38
click at [383, 431] on td "95156480" at bounding box center [435, 429] width 138 height 38
copy td "95156480"
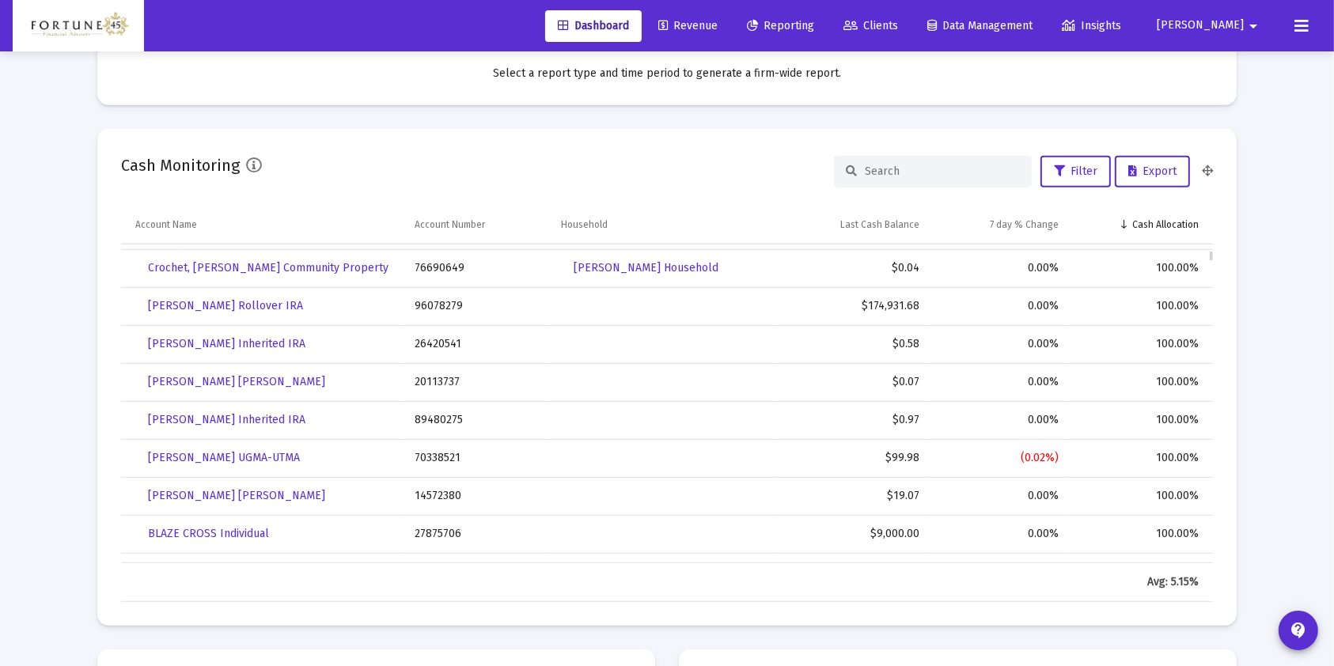
scroll to position [848, 0]
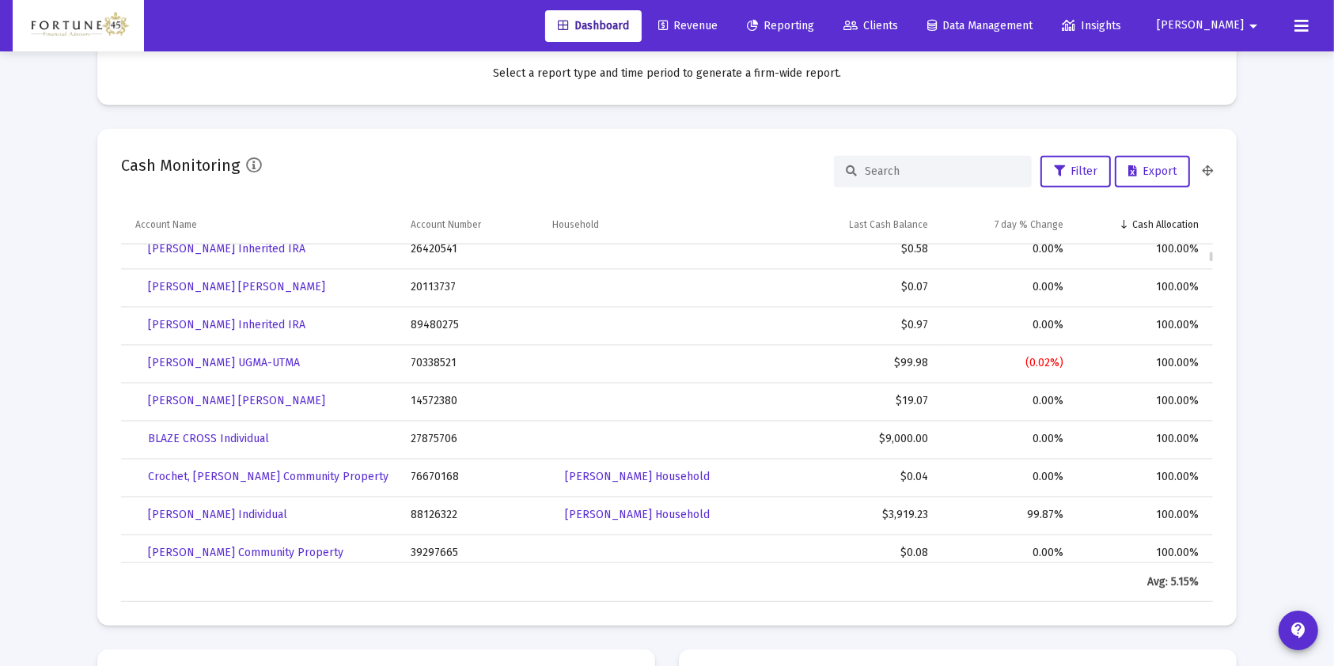
click at [423, 361] on td "70338521" at bounding box center [471, 364] width 142 height 38
copy td "70338521"
